Goal: Transaction & Acquisition: Subscribe to service/newsletter

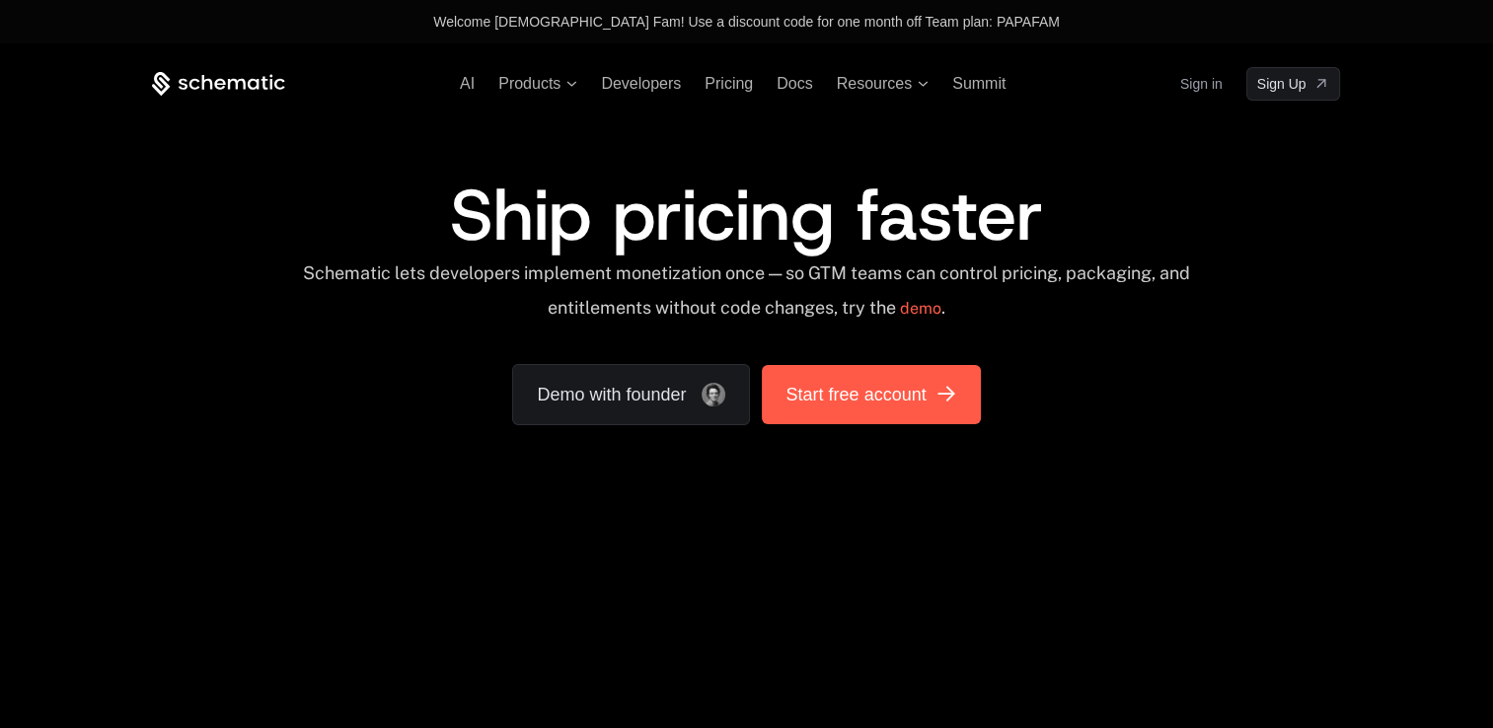
click at [822, 407] on span "Start free account" at bounding box center [856, 395] width 140 height 28
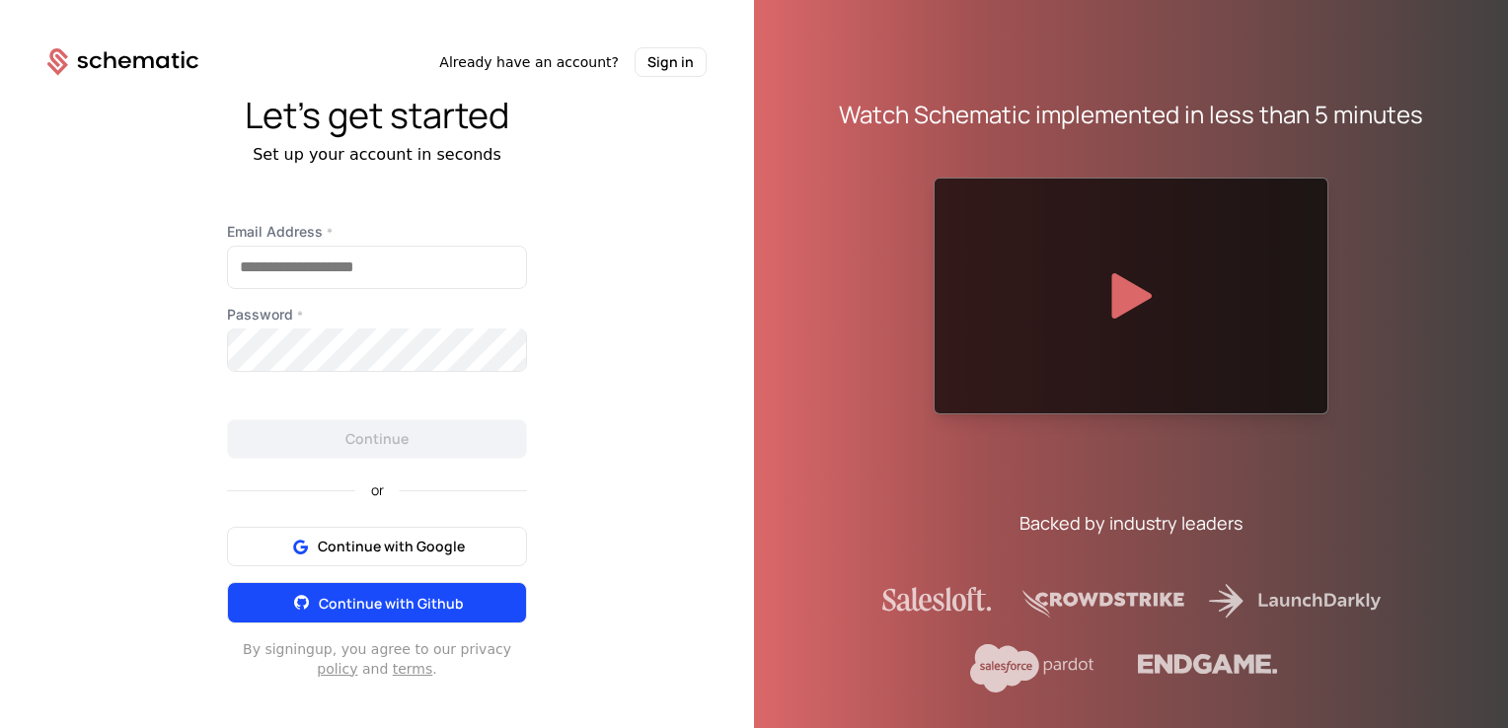
click at [391, 609] on span "Continue with Github" at bounding box center [391, 603] width 145 height 19
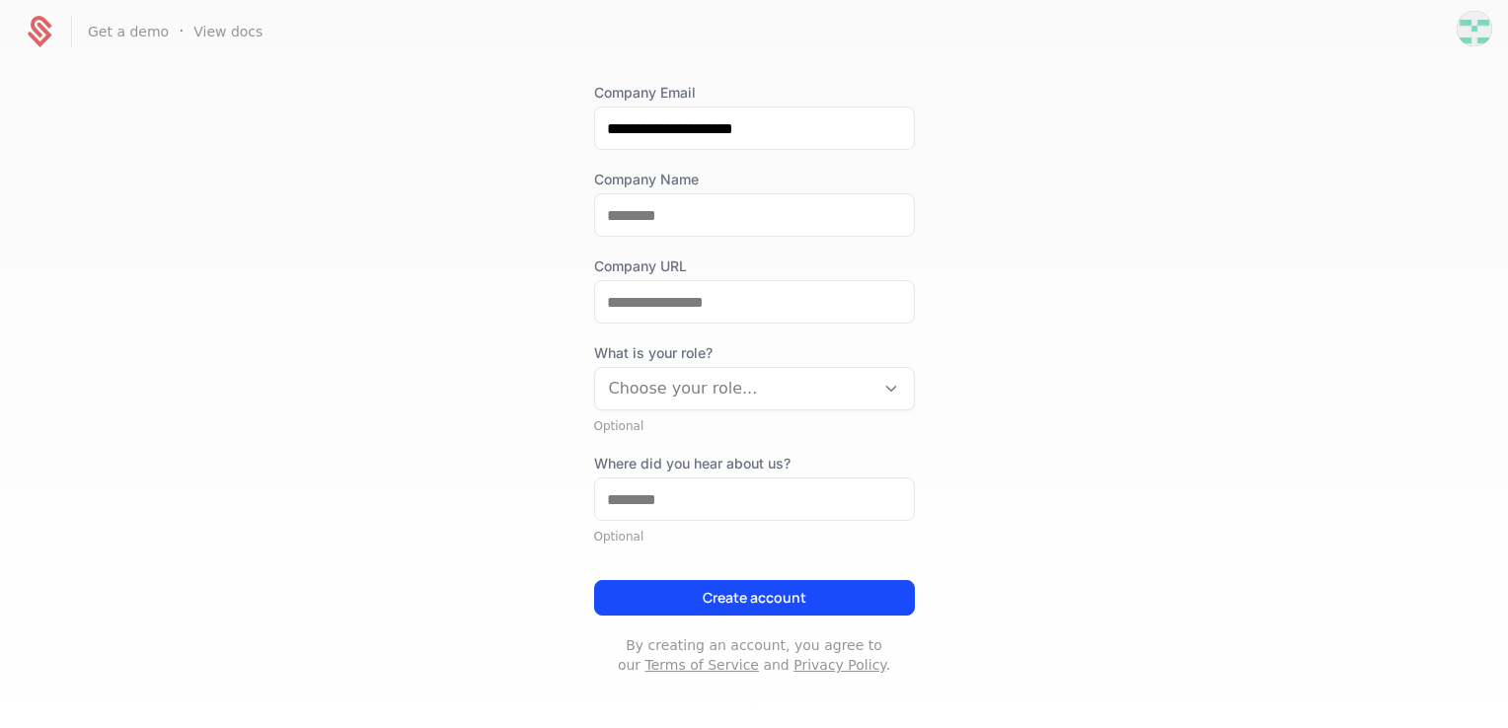
scroll to position [208, 0]
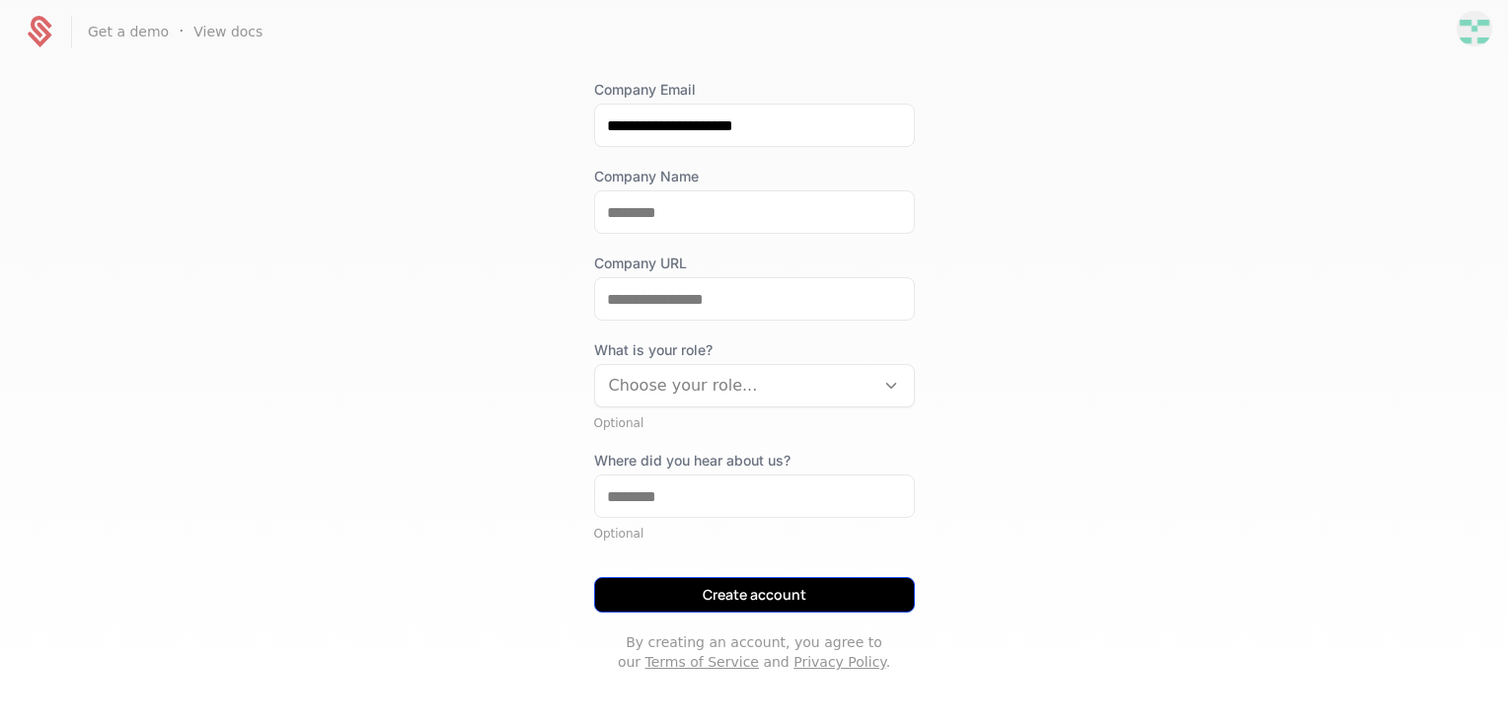
click at [738, 593] on button "Create account" at bounding box center [754, 595] width 321 height 36
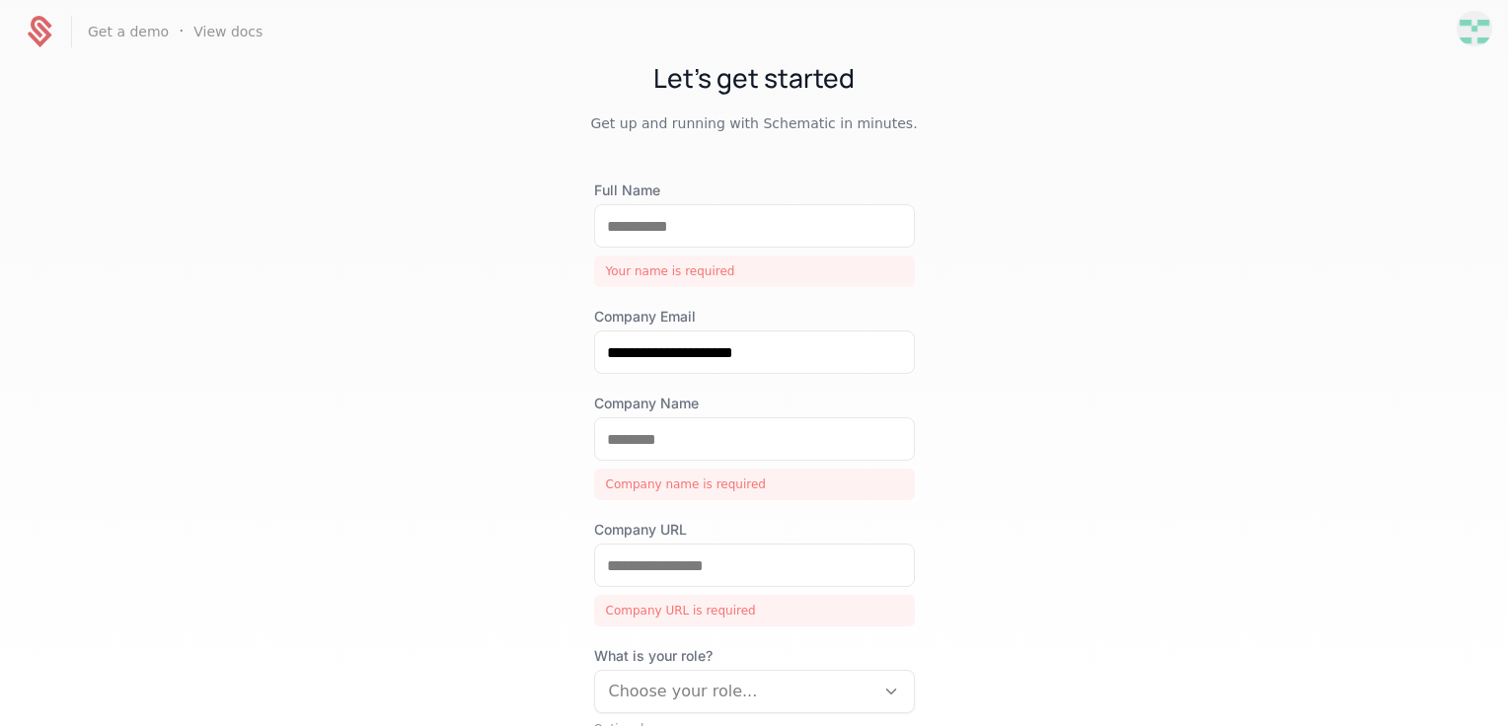
scroll to position [0, 0]
